Goal: Use online tool/utility: Utilize a website feature to perform a specific function

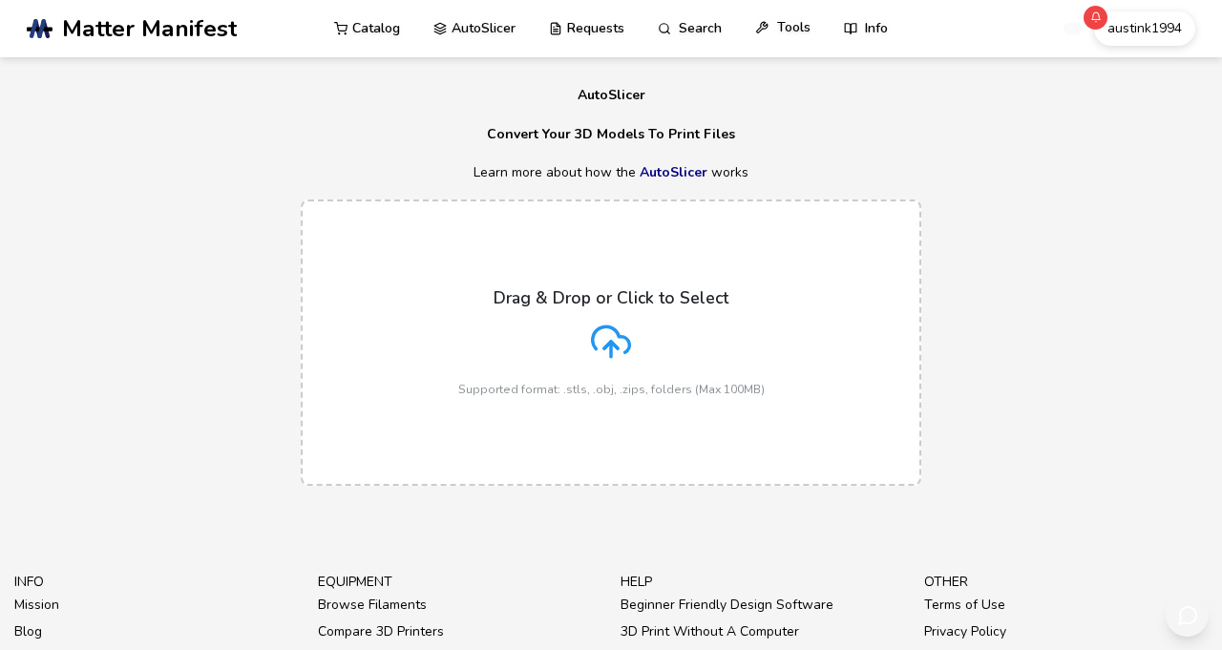
click at [811, 22] on link "Tools" at bounding box center [782, 27] width 55 height 57
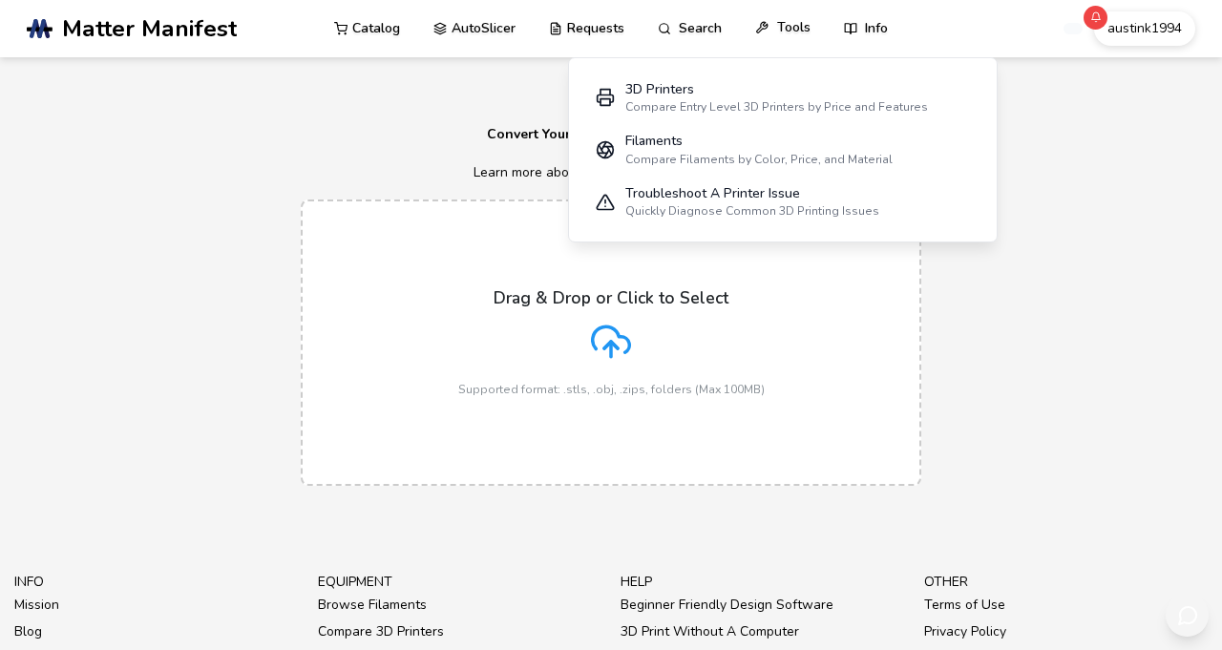
click at [811, 22] on link "Tools" at bounding box center [782, 27] width 55 height 57
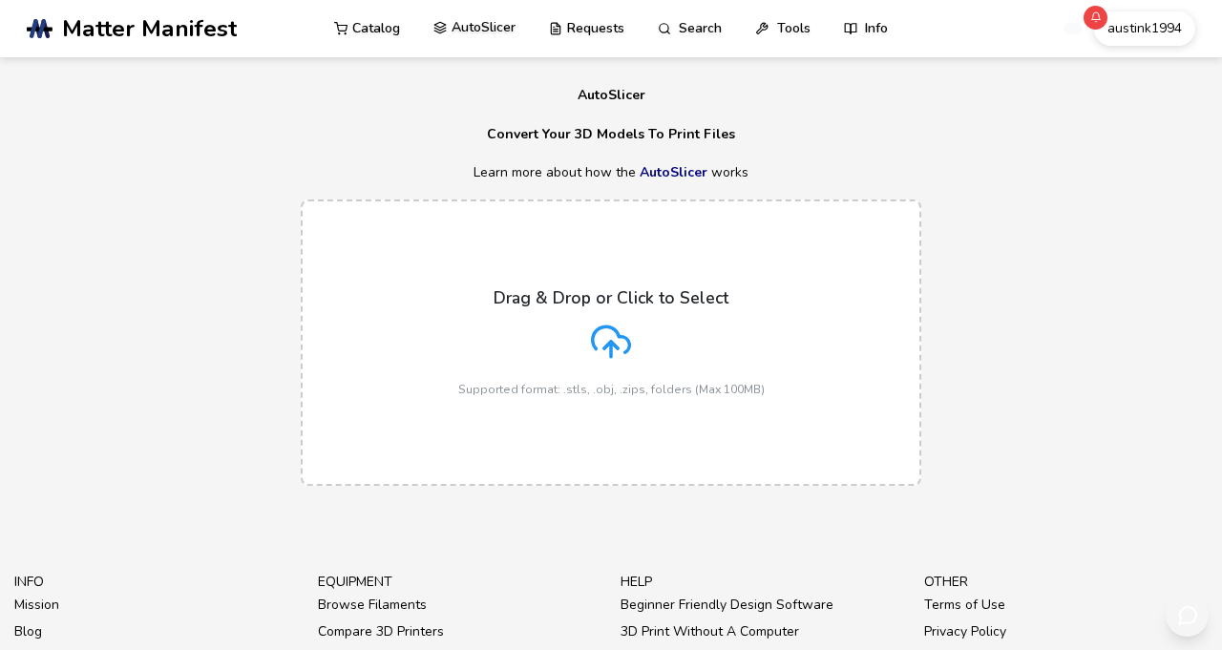
click at [497, 32] on link "AutoSlicer" at bounding box center [474, 27] width 82 height 57
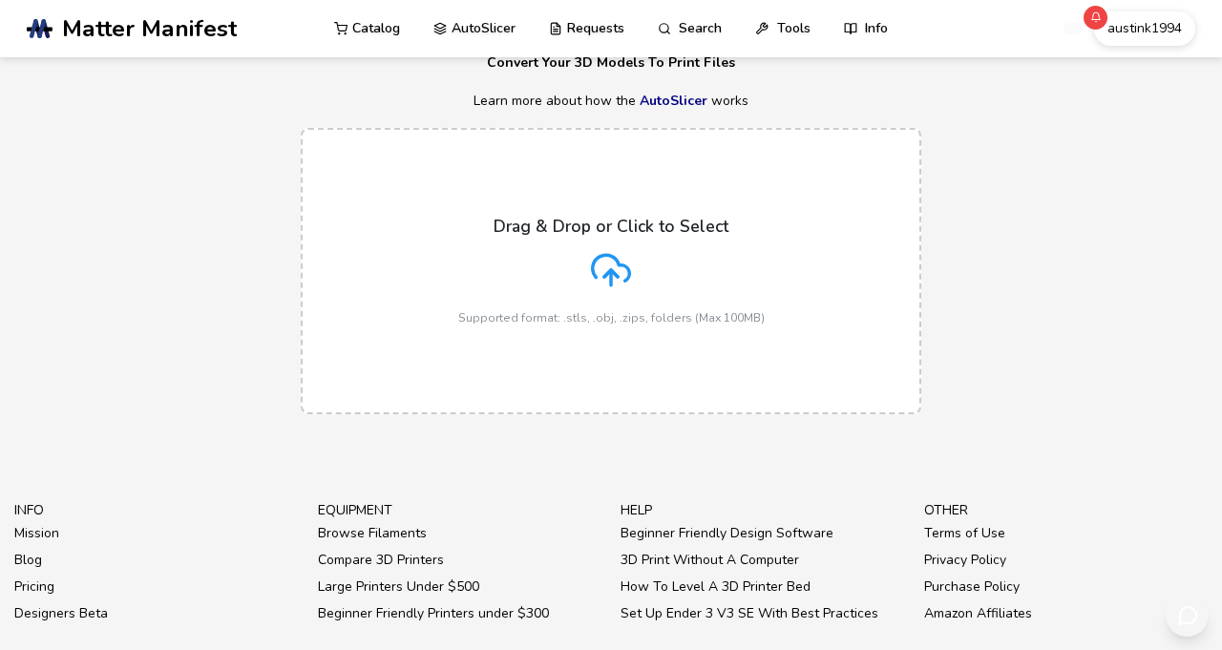
scroll to position [65, 0]
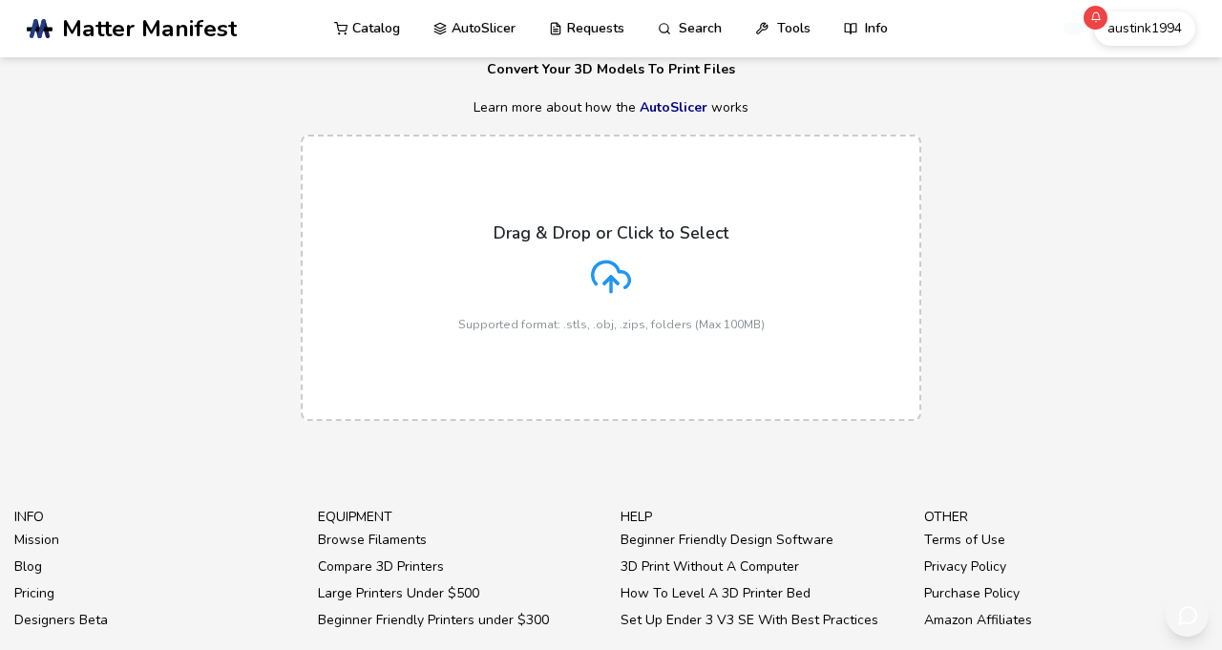
click at [630, 287] on icon at bounding box center [611, 275] width 37 height 26
click at [0, 0] on input "Drag & Drop or Click to Select Supported format: .stls, .obj, .zips, folders (M…" at bounding box center [0, 0] width 0 height 0
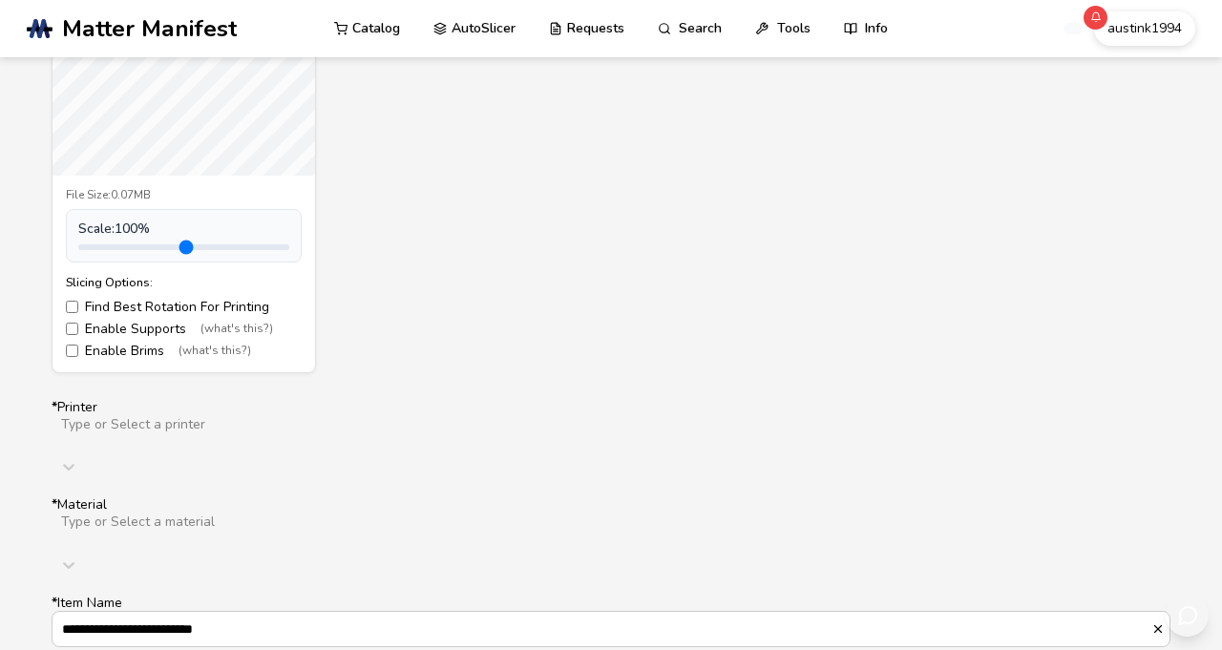
scroll to position [890, 0]
drag, startPoint x: 101, startPoint y: 420, endPoint x: 159, endPoint y: 402, distance: 61.0
click at [159, 251] on input "range" at bounding box center [183, 248] width 211 height 6
click at [163, 264] on div "Scale: 220 %" at bounding box center [184, 236] width 236 height 53
drag, startPoint x: 426, startPoint y: 335, endPoint x: 446, endPoint y: 171, distance: 165.4
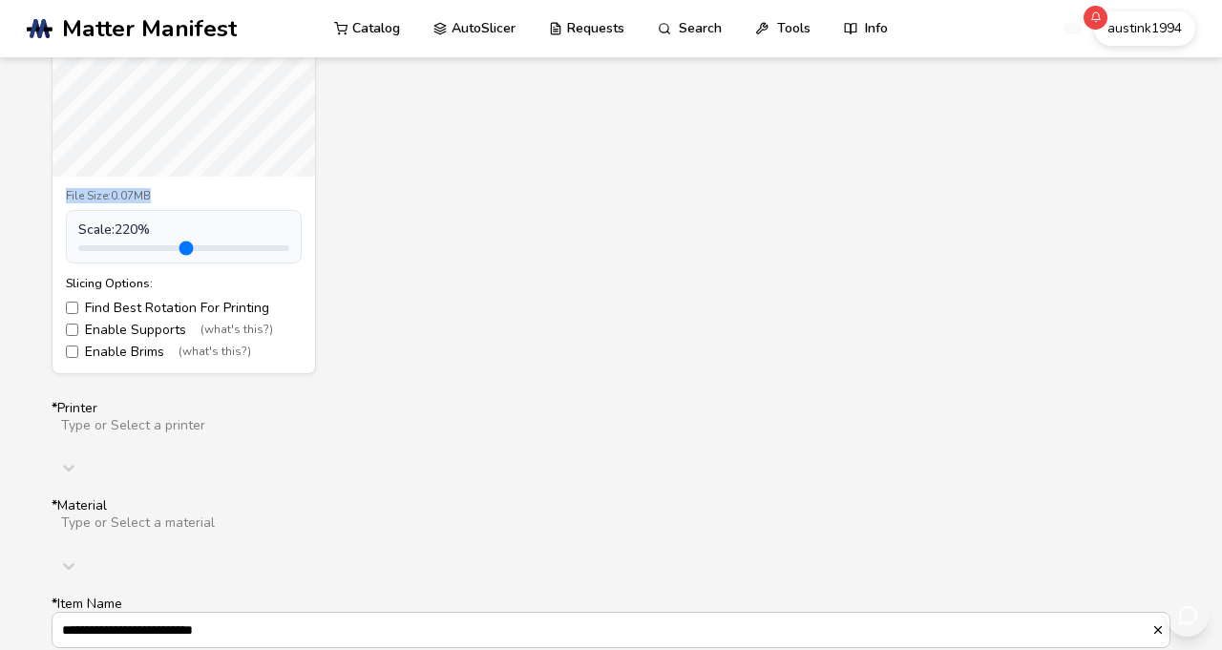
click at [446, 171] on div "Side_marker_light_clip_left.stl File Size: 0.07MB Scale: 220 % Slicing Options:…" at bounding box center [611, 119] width 1119 height 509
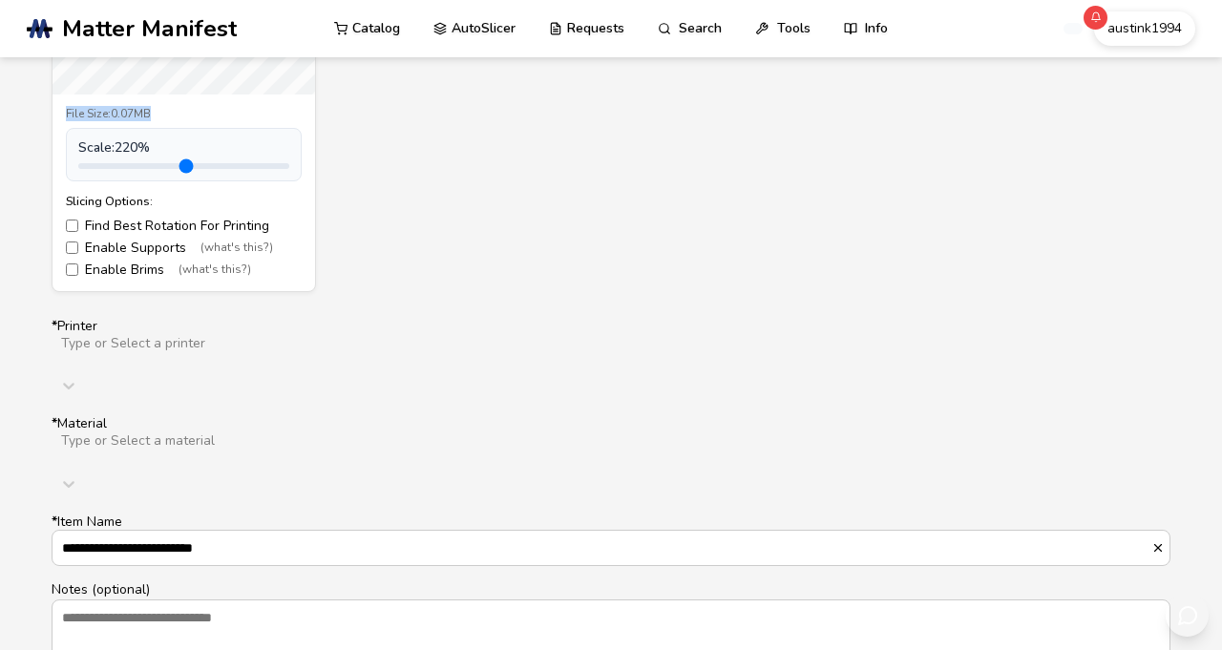
scroll to position [904, 0]
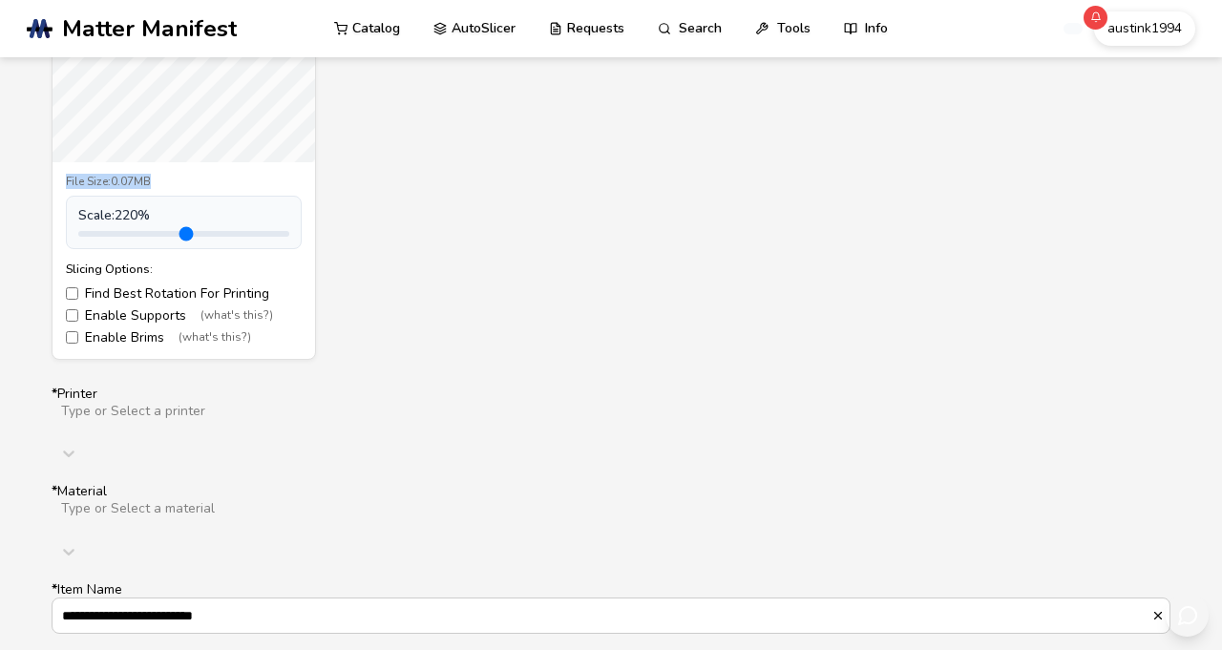
click at [103, 223] on span "Scale: 220 %" at bounding box center [114, 215] width 72 height 15
click at [158, 237] on input "range" at bounding box center [183, 234] width 211 height 6
drag, startPoint x: 159, startPoint y: 409, endPoint x: 100, endPoint y: 407, distance: 59.2
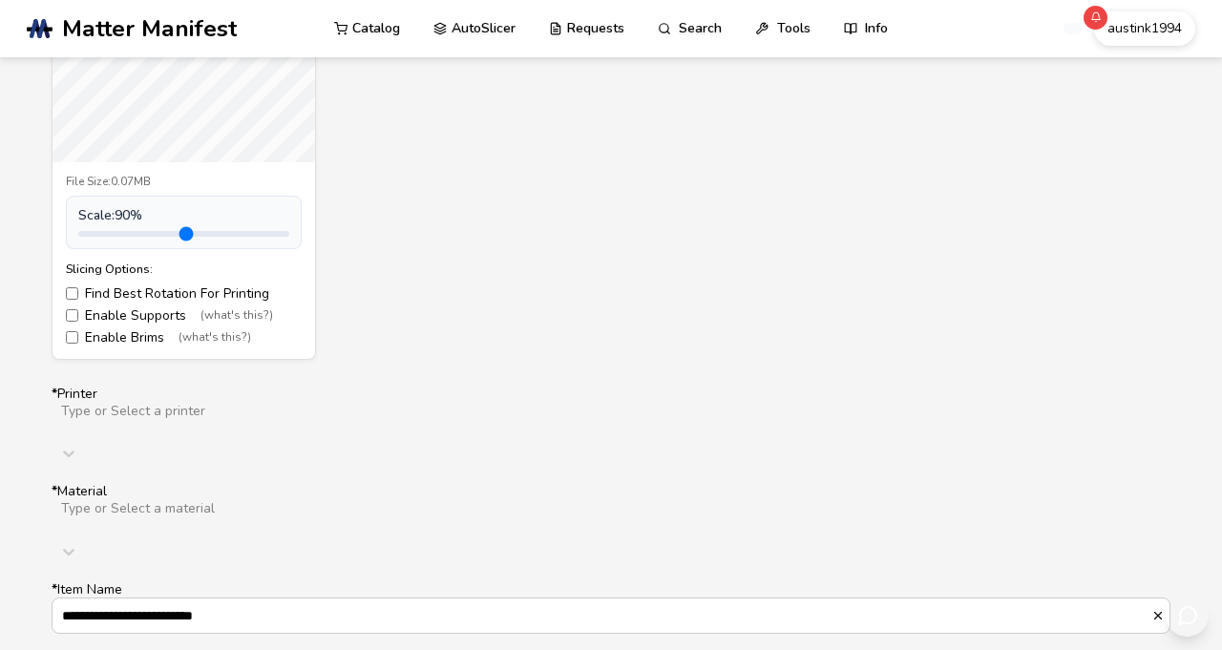
click at [100, 237] on input "range" at bounding box center [183, 234] width 211 height 6
type input "***"
click at [107, 237] on input "range" at bounding box center [183, 234] width 211 height 6
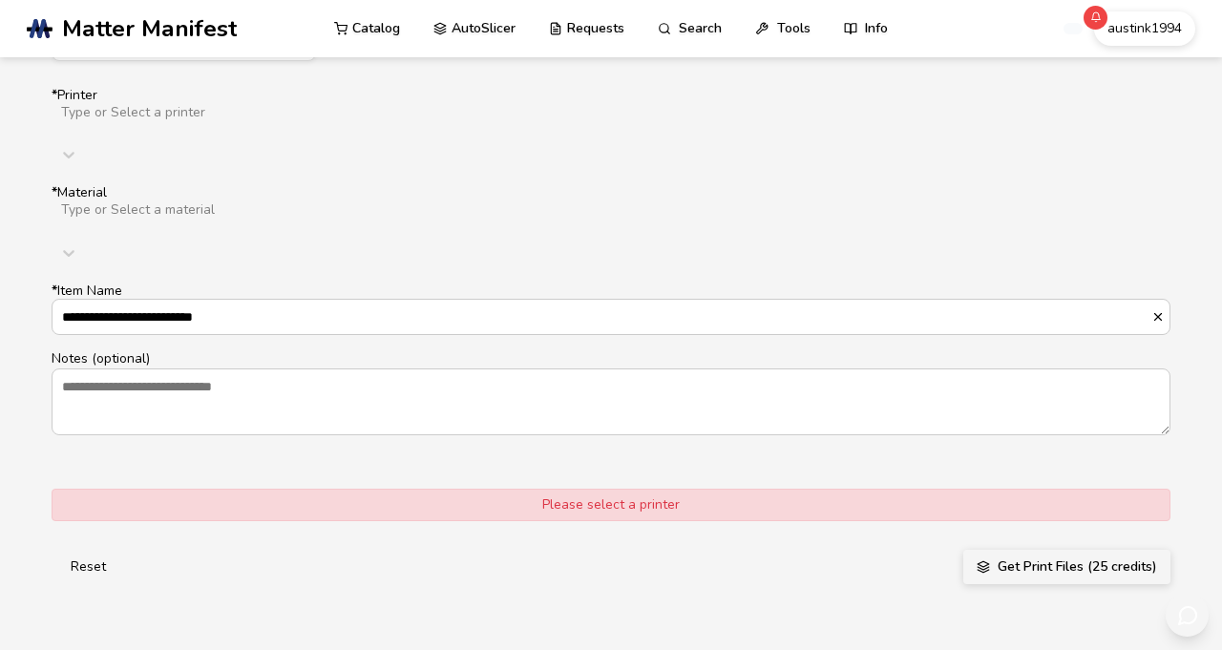
scroll to position [1206, 0]
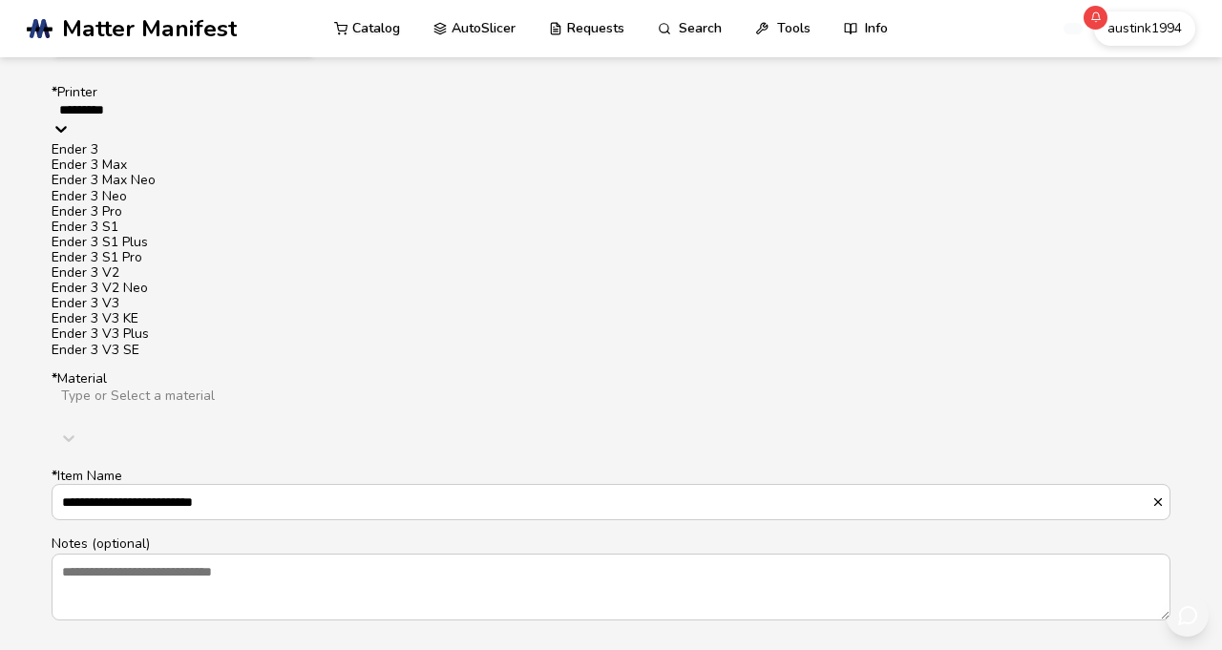
type input "**********"
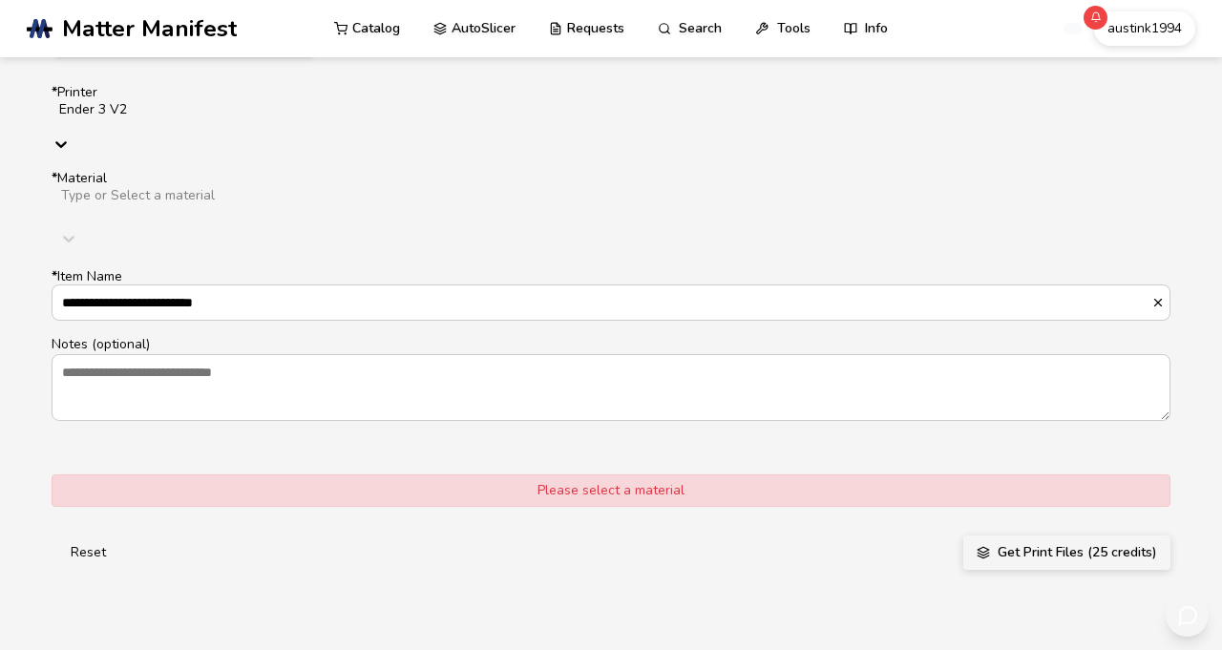
click at [253, 220] on div at bounding box center [362, 211] width 606 height 15
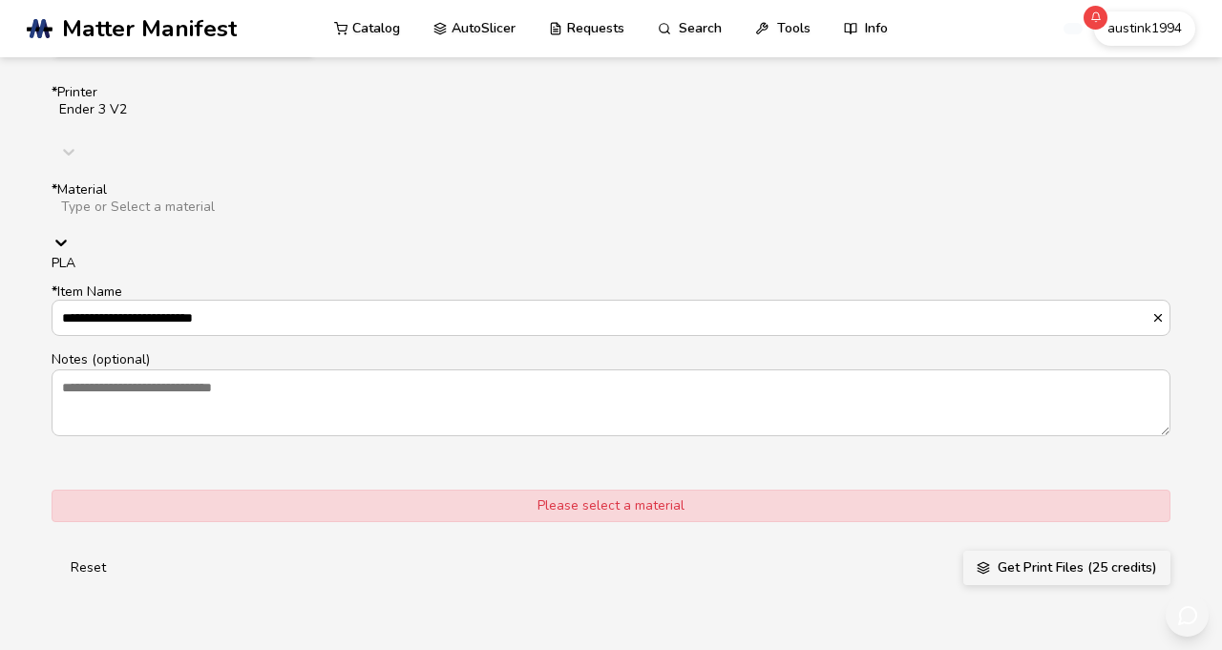
click at [182, 271] on div "PLA" at bounding box center [611, 263] width 1119 height 15
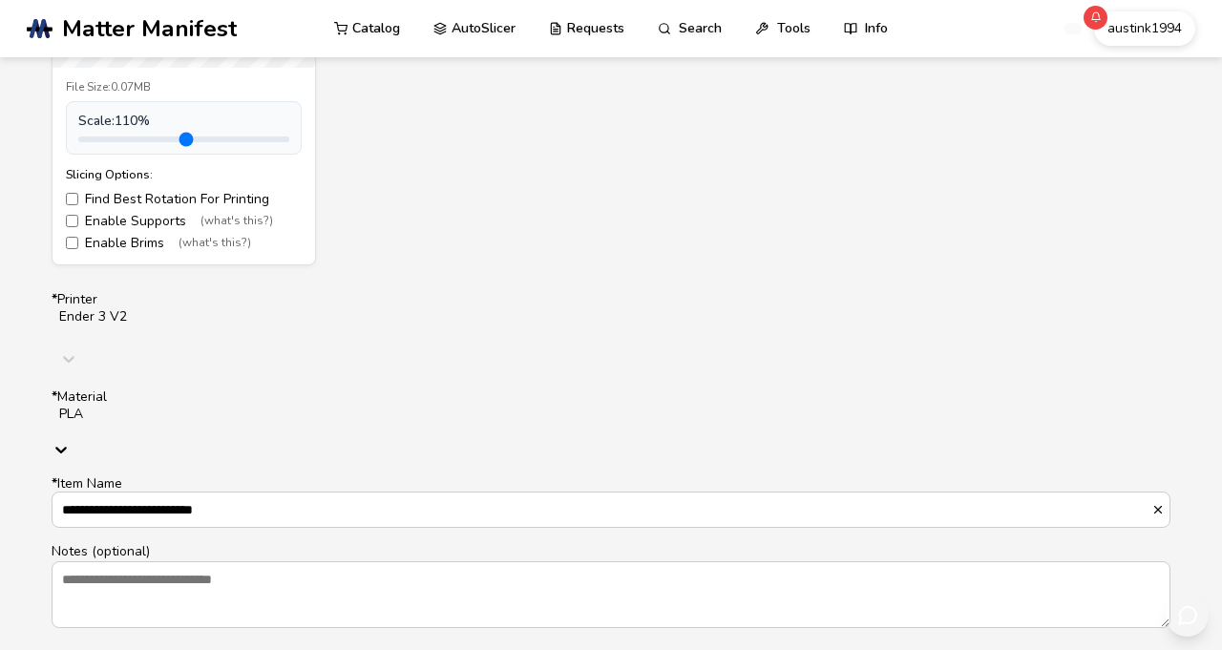
scroll to position [993, 0]
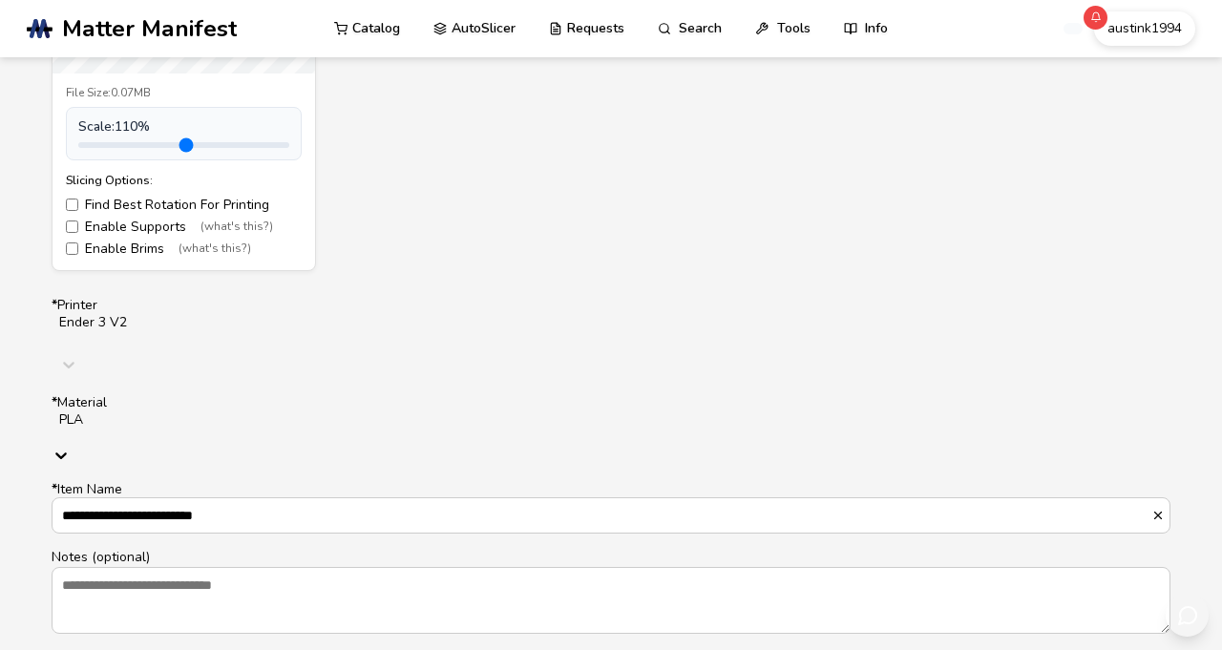
click at [449, 150] on div "Side_marker_light_clip_left.stl File Size: 0.07MB Scale: 110 % Slicing Options:…" at bounding box center [611, 16] width 1119 height 509
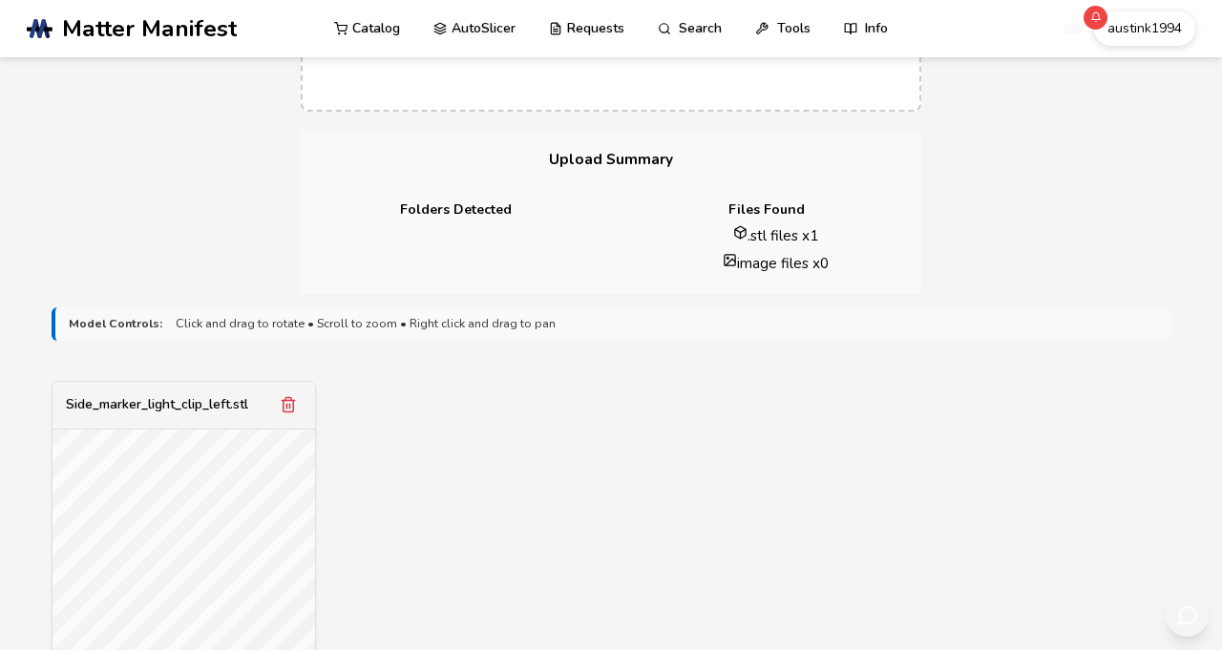
scroll to position [284, 0]
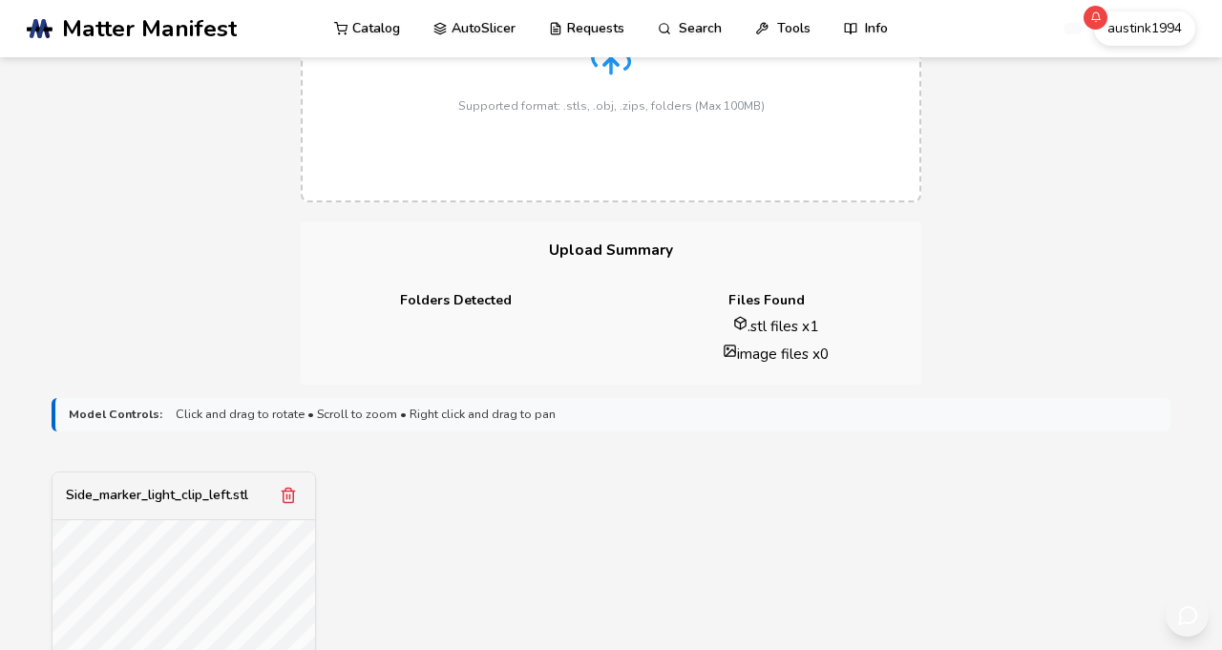
click at [611, 74] on line at bounding box center [611, 65] width 0 height 15
click at [0, 0] on input "Drag & Drop or Click to Select Supported format: .stls, .obj, .zips, folders (M…" at bounding box center [0, 0] width 0 height 0
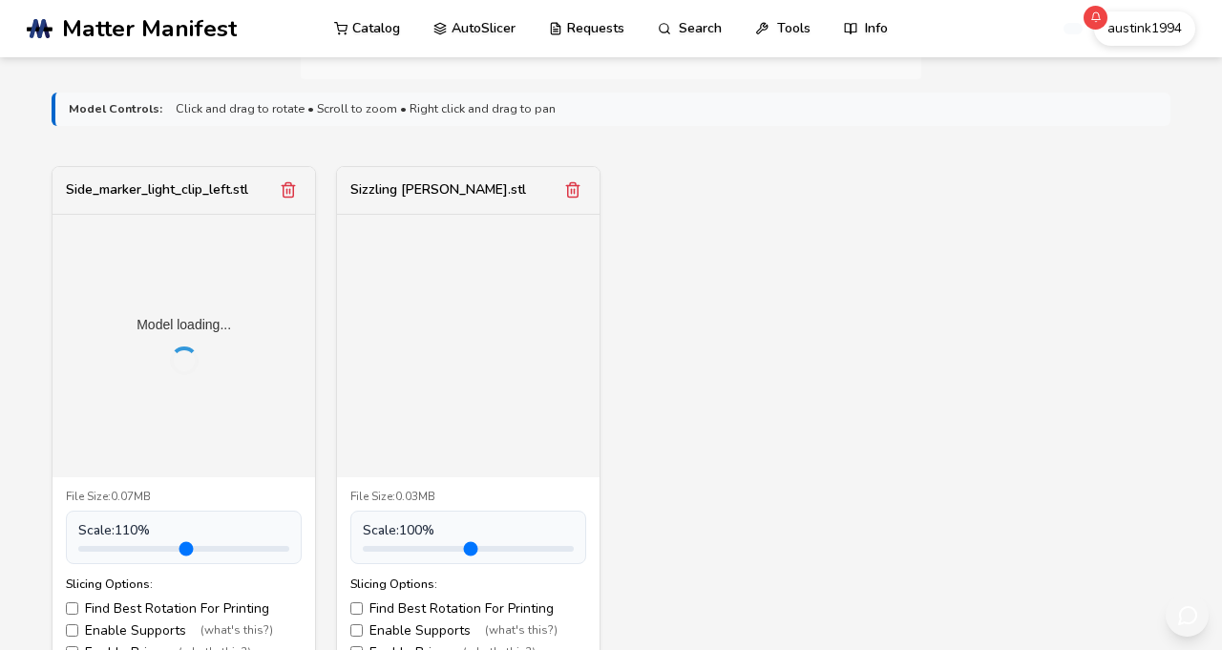
scroll to position [771, 0]
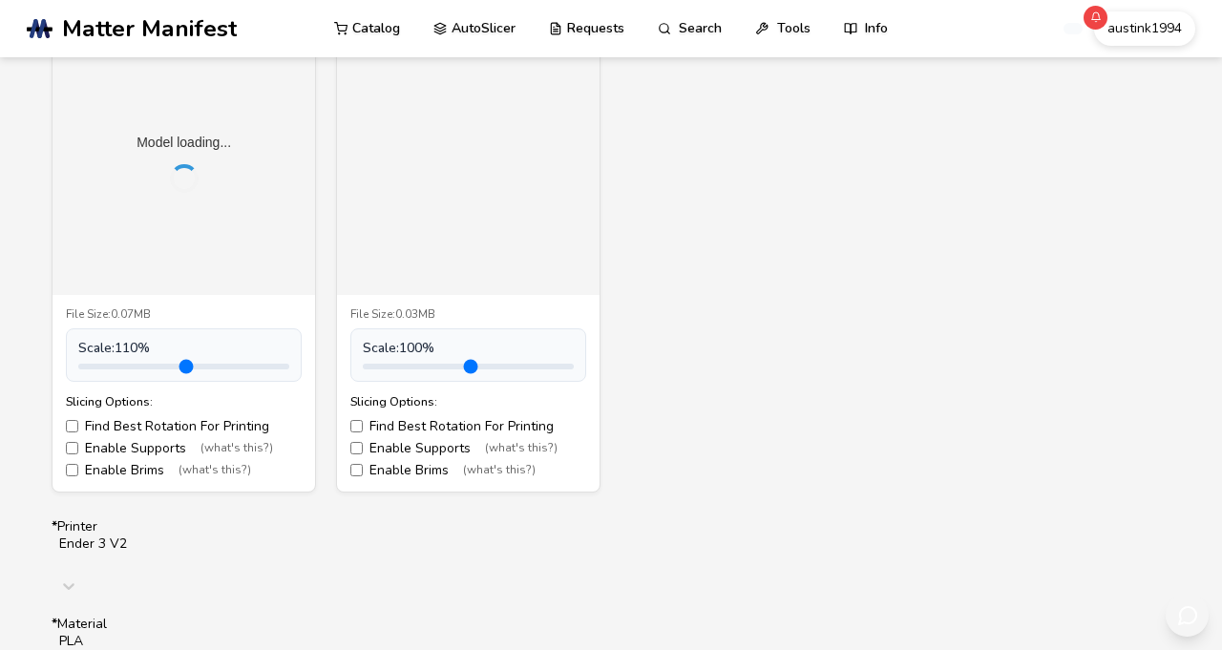
click at [297, 16] on icon "Remove model" at bounding box center [288, 7] width 17 height 17
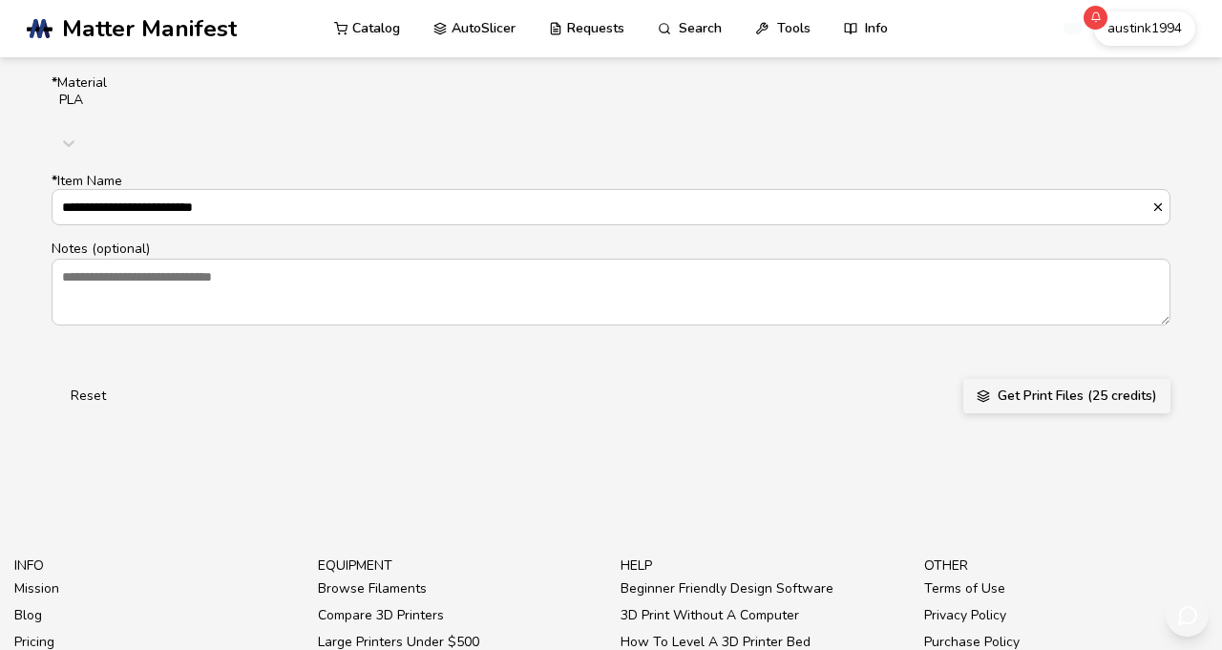
scroll to position [1400, 0]
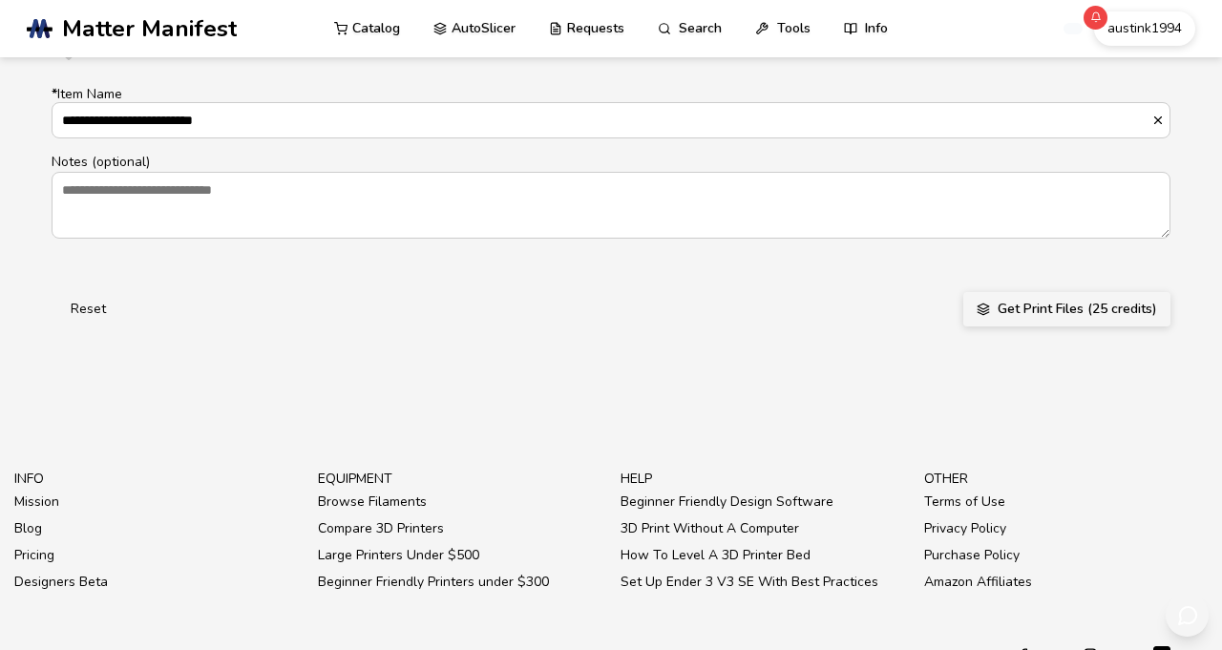
click at [1124, 327] on button "Get Print Files (25 credits)" at bounding box center [1066, 309] width 207 height 34
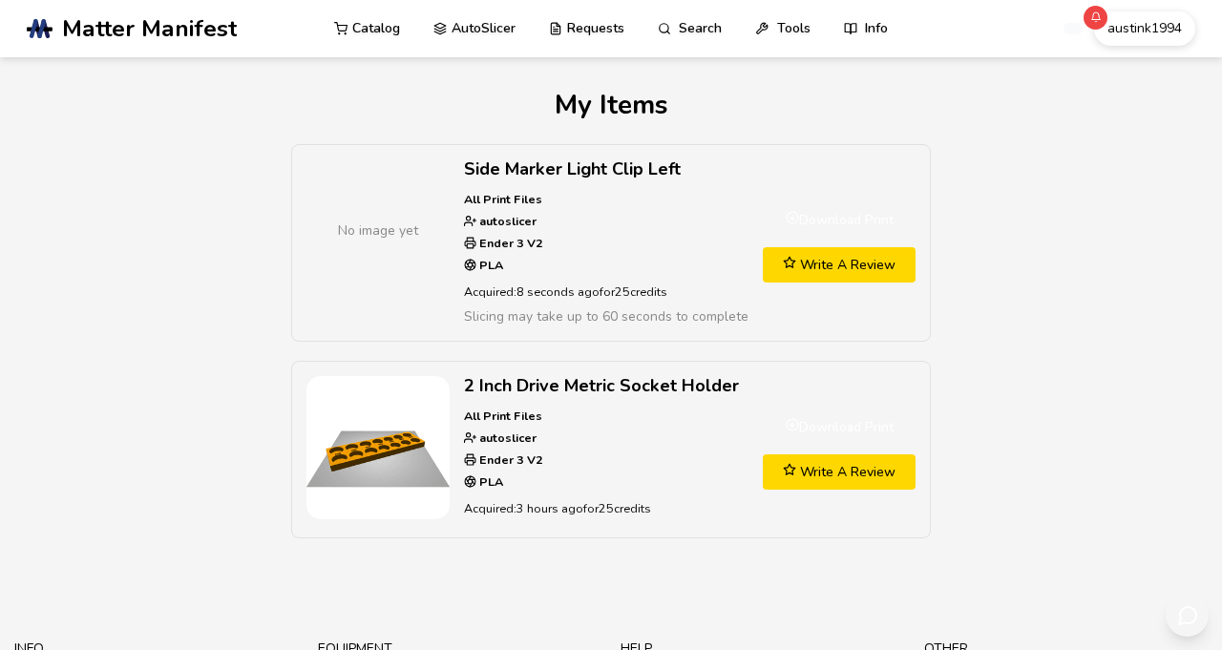
click at [840, 233] on link "Download Print" at bounding box center [839, 219] width 153 height 35
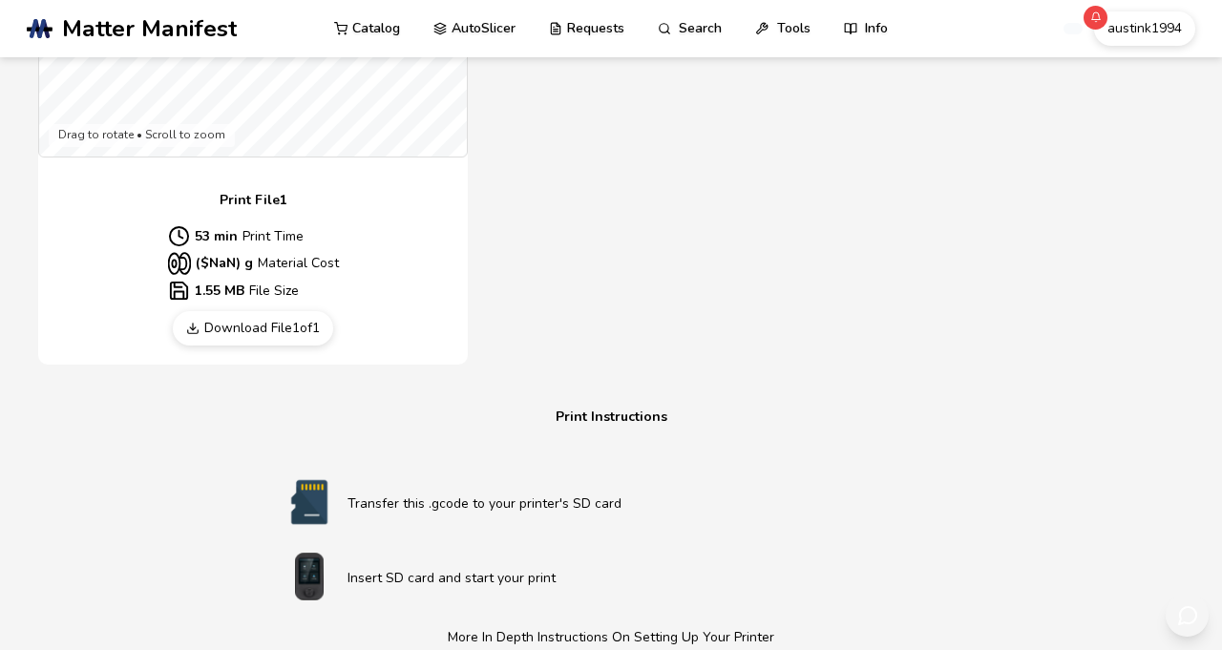
scroll to position [809, 0]
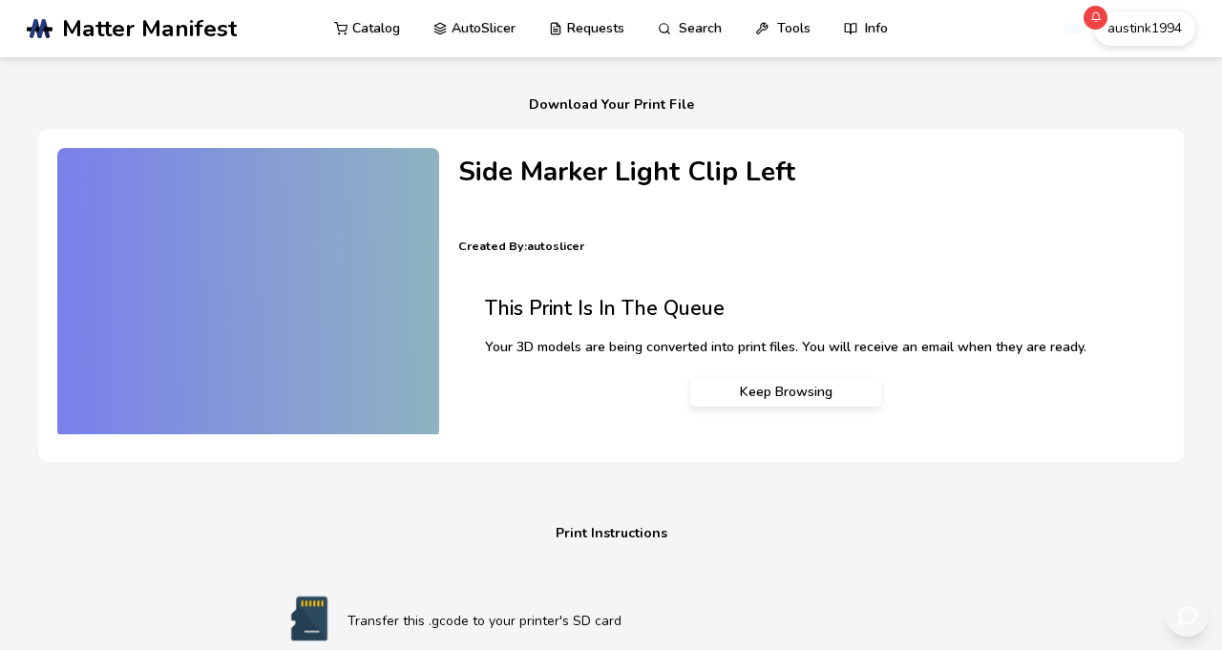
click at [665, 107] on h1 "Download Your Print File" at bounding box center [611, 106] width 1169 height 30
click at [656, 120] on h1 "Download Your Print File" at bounding box center [611, 106] width 1169 height 30
click at [630, 112] on h1 "Download Your Print File" at bounding box center [611, 106] width 1169 height 30
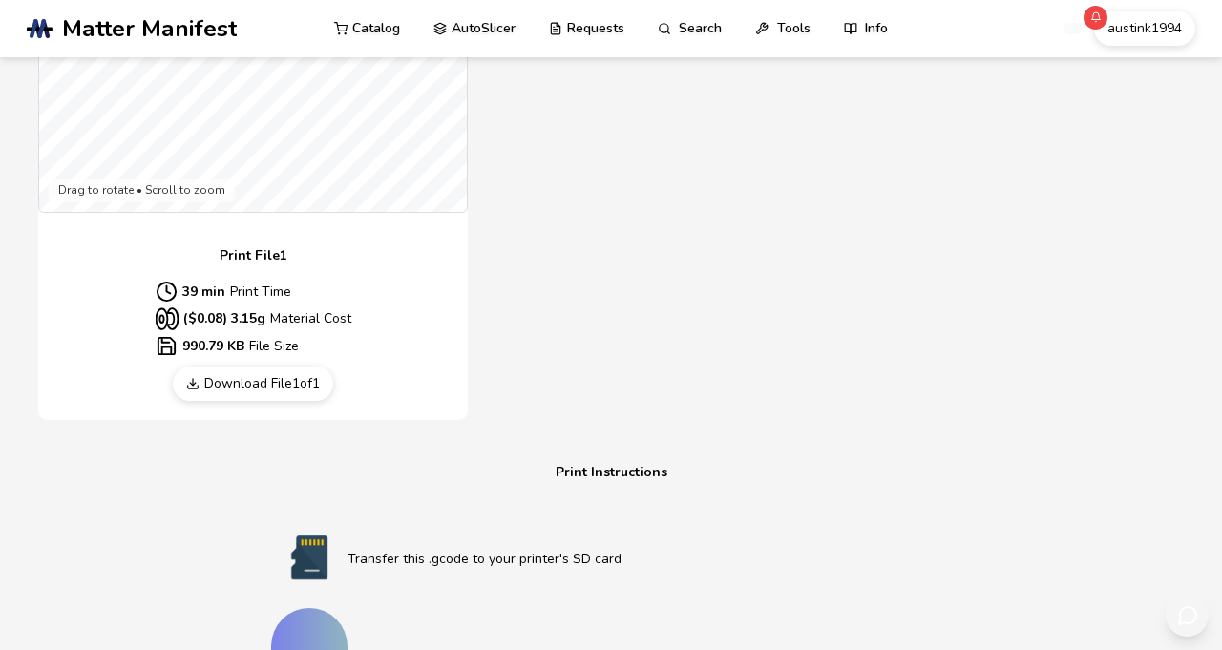
scroll to position [764, 0]
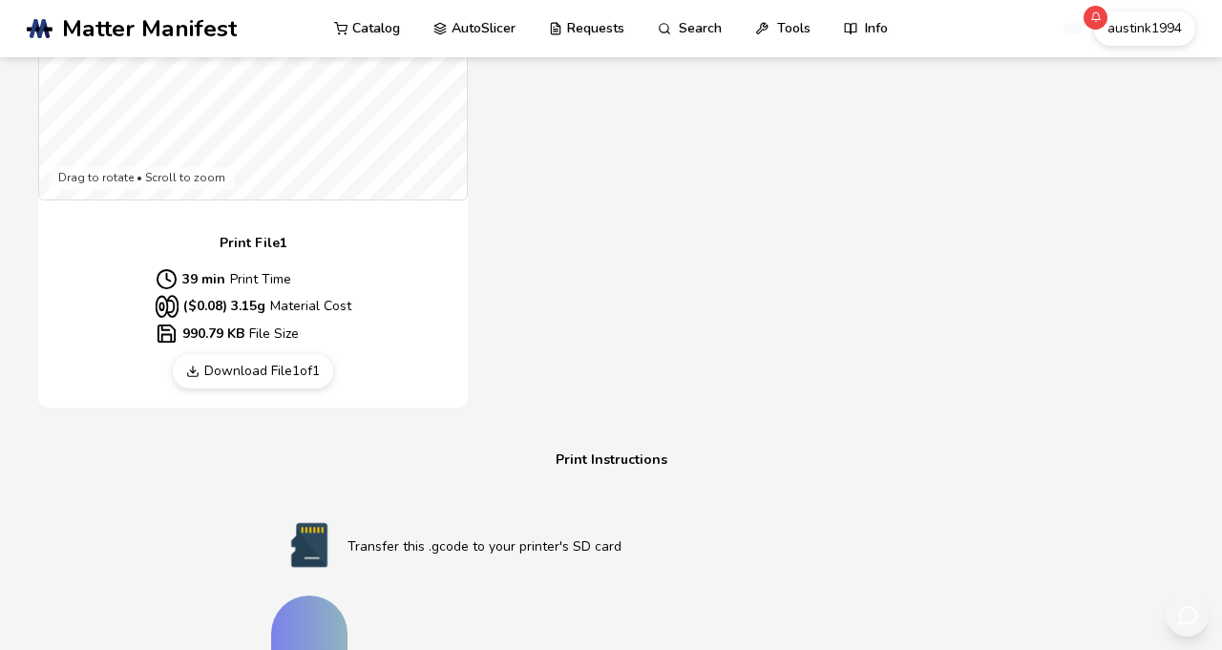
click at [290, 389] on link "Download File 1 of 1" at bounding box center [253, 371] width 160 height 34
